Goal: Information Seeking & Learning: Learn about a topic

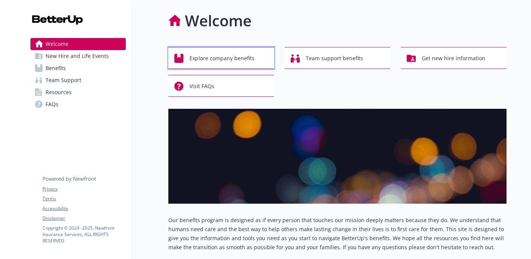
click at [249, 57] on span "Explore company benefits" at bounding box center [222, 58] width 65 height 14
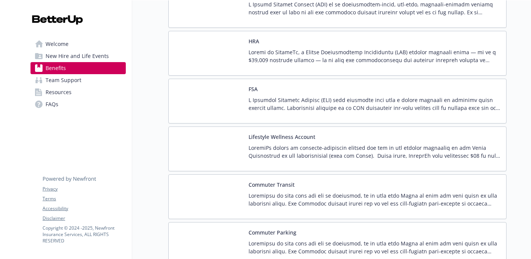
scroll to position [1110, 0]
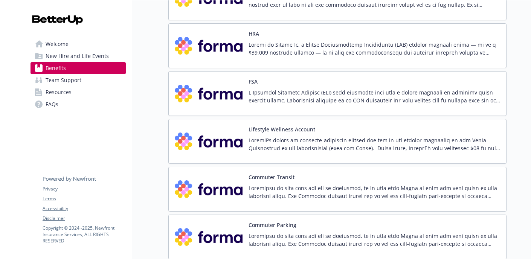
click at [359, 94] on p at bounding box center [375, 97] width 252 height 16
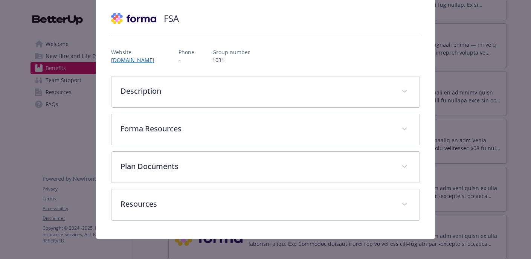
scroll to position [55, 0]
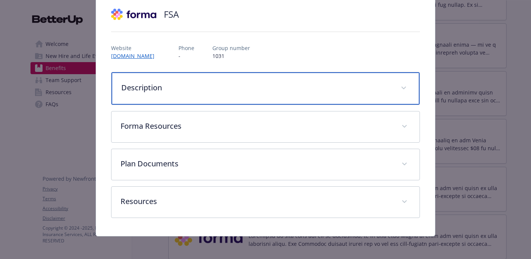
click at [340, 86] on p "Description" at bounding box center [256, 87] width 271 height 11
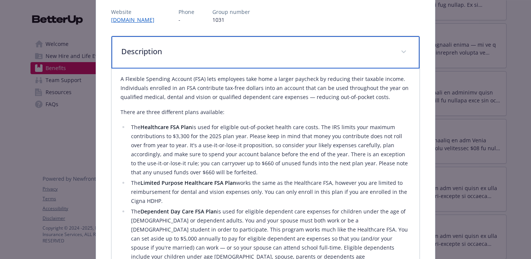
scroll to position [0, 0]
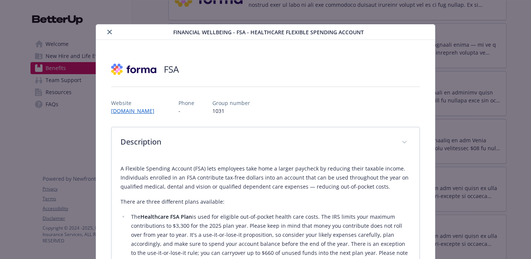
click at [110, 31] on icon "close" at bounding box center [109, 32] width 5 height 5
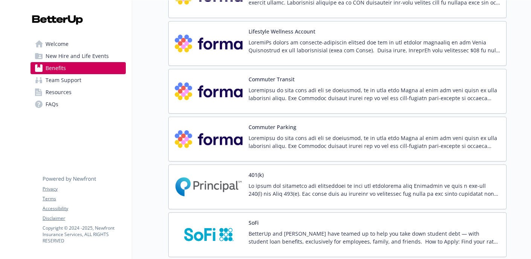
scroll to position [1212, 0]
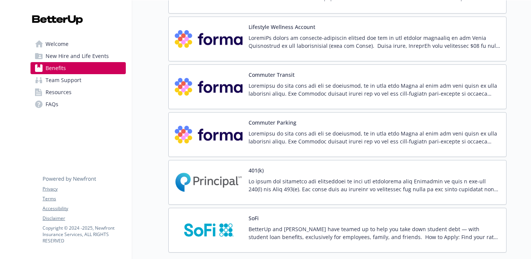
click at [398, 145] on p at bounding box center [375, 138] width 252 height 16
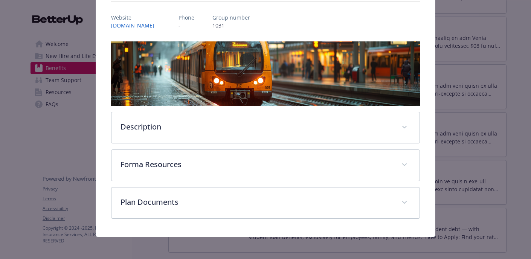
scroll to position [86, 0]
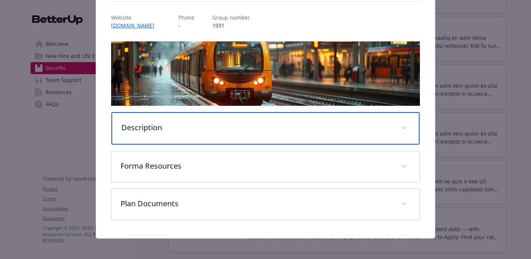
click at [375, 132] on div "Description" at bounding box center [266, 128] width 308 height 32
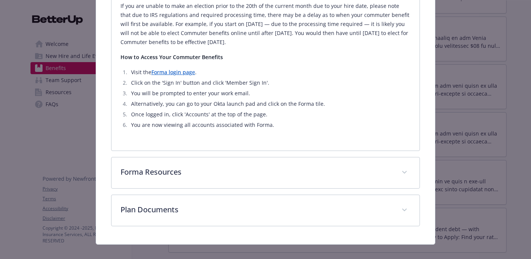
scroll to position [0, 0]
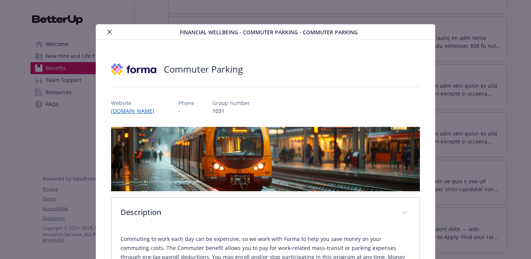
click at [110, 34] on div "details for plan Financial Wellbeing - Commuter Parking - Commuter Parking" at bounding box center [139, 32] width 81 height 9
click at [110, 34] on button "close" at bounding box center [109, 32] width 9 height 9
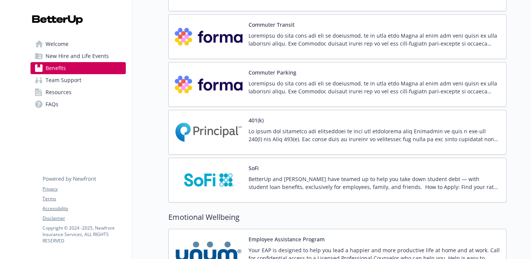
scroll to position [1261, 0]
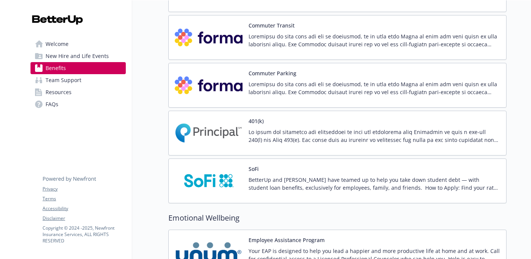
click at [424, 38] on p at bounding box center [375, 40] width 252 height 16
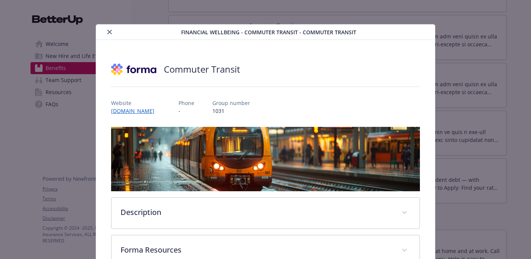
scroll to position [23, 0]
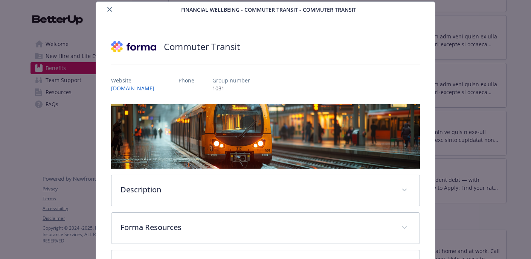
click at [106, 9] on button "close" at bounding box center [109, 9] width 9 height 9
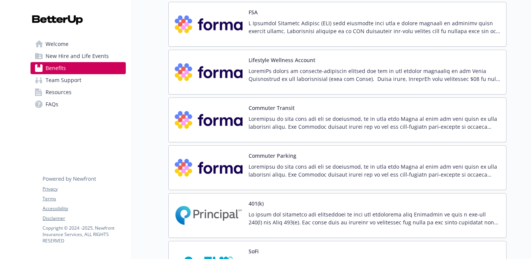
scroll to position [1165, 0]
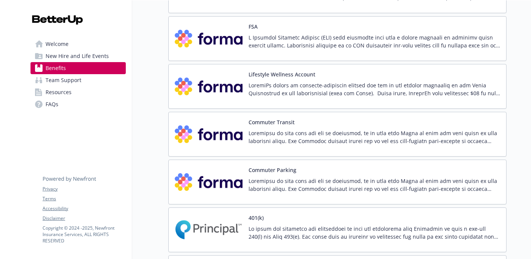
click at [307, 89] on p at bounding box center [375, 89] width 252 height 16
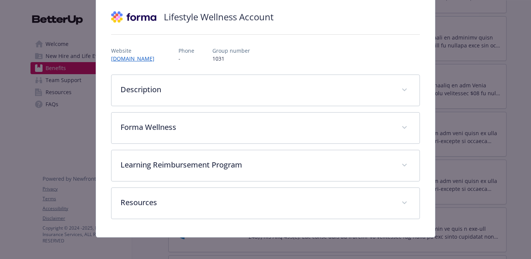
scroll to position [62, 0]
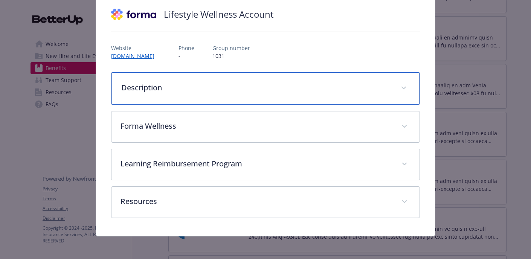
click at [354, 89] on p "Description" at bounding box center [256, 87] width 271 height 11
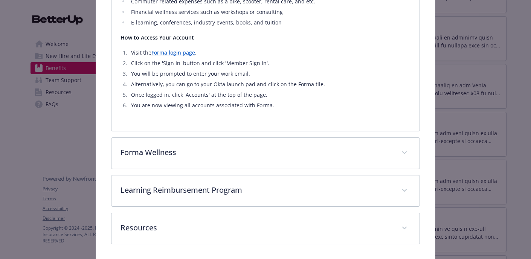
scroll to position [285, 0]
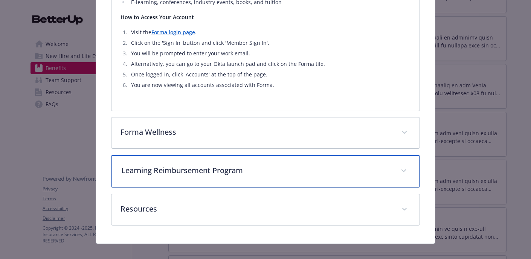
click at [367, 155] on div "Learning Reimbursement Program" at bounding box center [266, 171] width 308 height 32
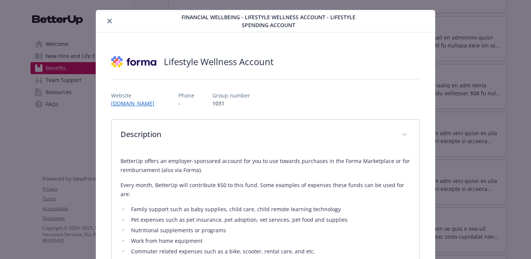
scroll to position [0, 0]
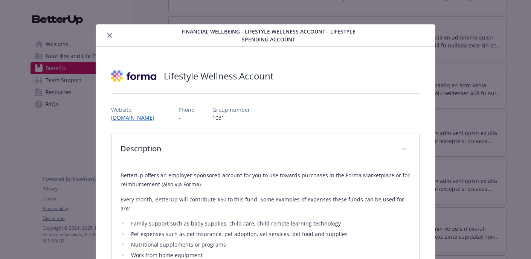
click at [105, 34] on button "close" at bounding box center [109, 35] width 9 height 9
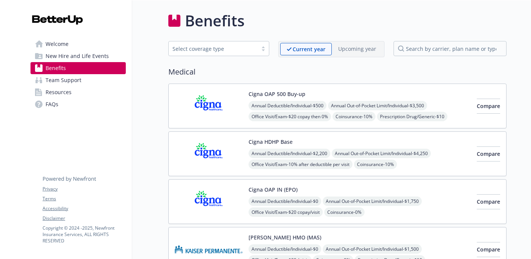
click at [92, 56] on span "New Hire and Life Events" at bounding box center [77, 56] width 63 height 12
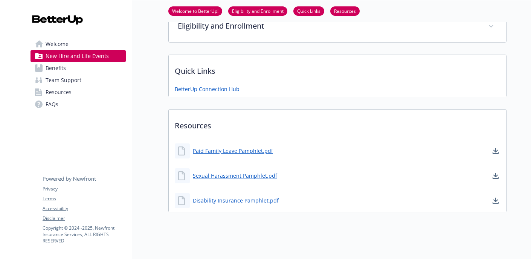
scroll to position [211, 0]
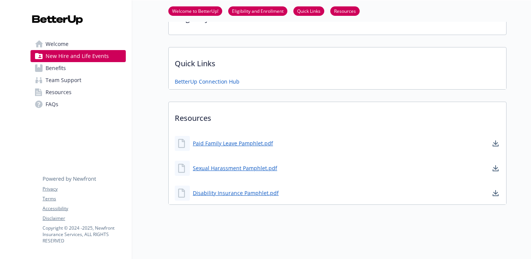
click at [63, 94] on span "Resources" at bounding box center [59, 92] width 26 height 12
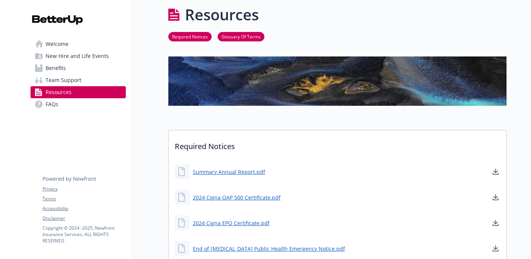
scroll to position [211, 0]
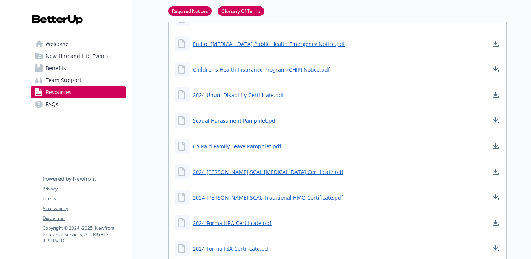
click at [63, 104] on link "FAQs" at bounding box center [78, 104] width 95 height 12
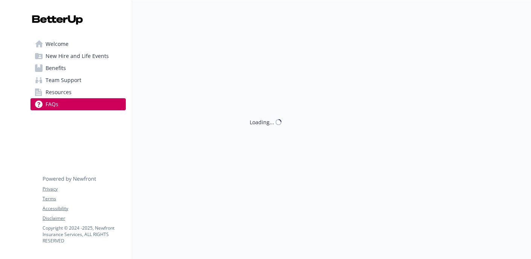
scroll to position [211, 0]
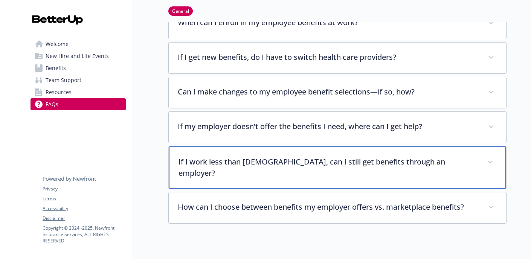
click at [289, 160] on p "If I work less than [DEMOGRAPHIC_DATA], can I still get benefits through an emp…" at bounding box center [329, 167] width 300 height 23
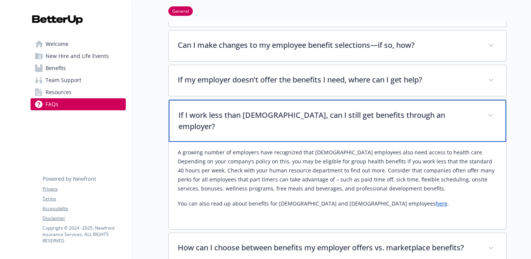
scroll to position [287, 0]
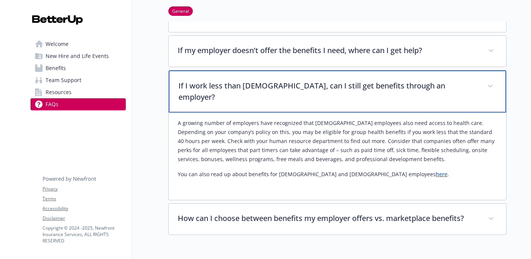
click at [274, 80] on p "If I work less than [DEMOGRAPHIC_DATA], can I still get benefits through an emp…" at bounding box center [329, 91] width 300 height 23
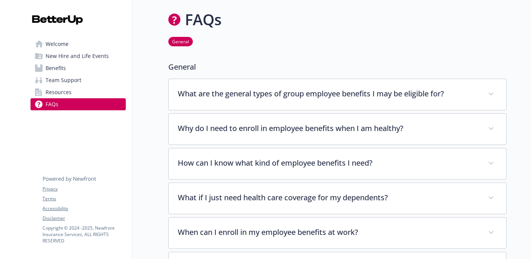
scroll to position [0, 0]
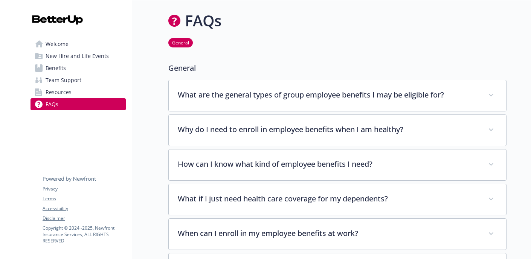
click at [65, 55] on span "New Hire and Life Events" at bounding box center [77, 56] width 63 height 12
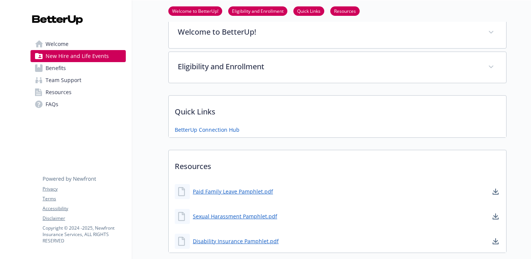
scroll to position [40, 0]
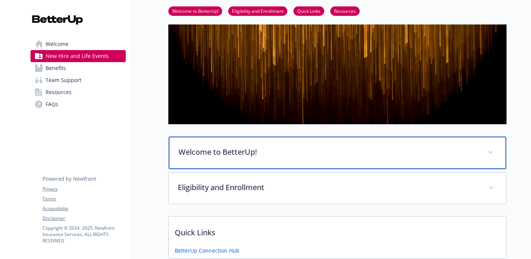
click at [234, 143] on div "Welcome to BetterUp!" at bounding box center [338, 153] width 338 height 32
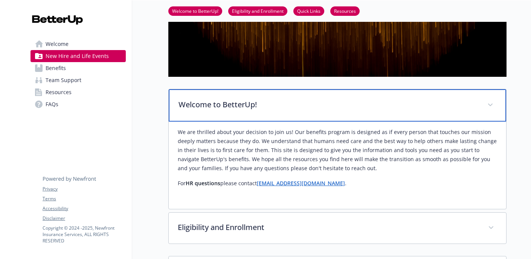
scroll to position [114, 0]
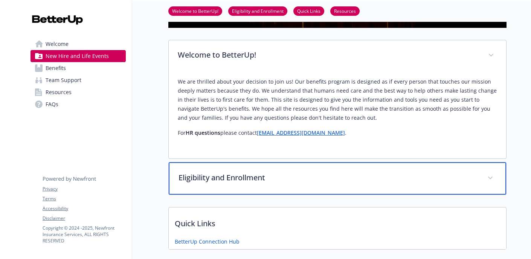
click at [231, 174] on p "Eligibility and Enrollment" at bounding box center [329, 177] width 300 height 11
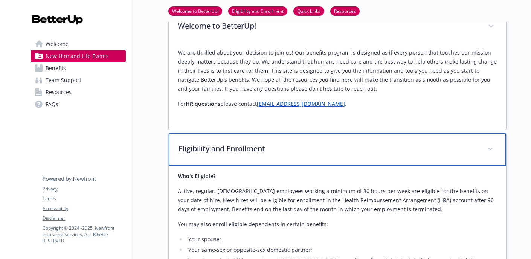
scroll to position [171, 0]
